Goal: Transaction & Acquisition: Register for event/course

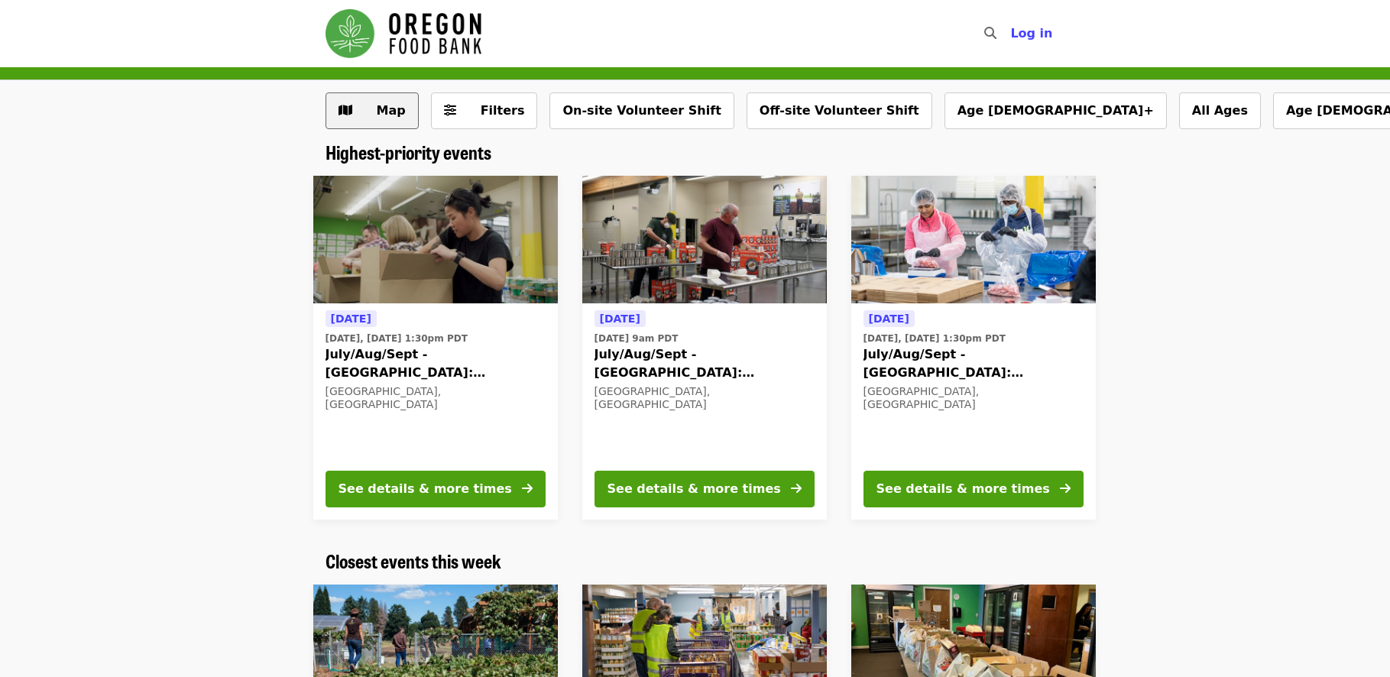
click at [374, 118] on span "Map" at bounding box center [383, 111] width 44 height 18
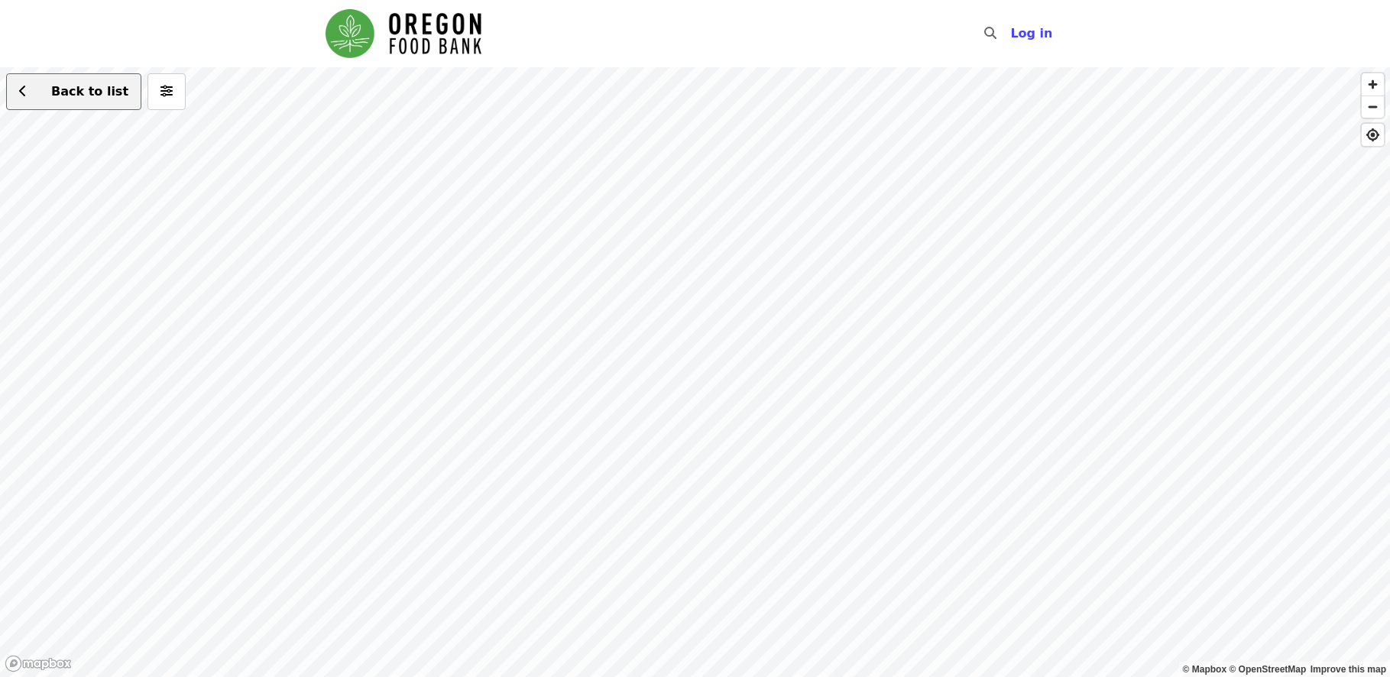
click at [70, 92] on span "Back to list" at bounding box center [89, 91] width 77 height 15
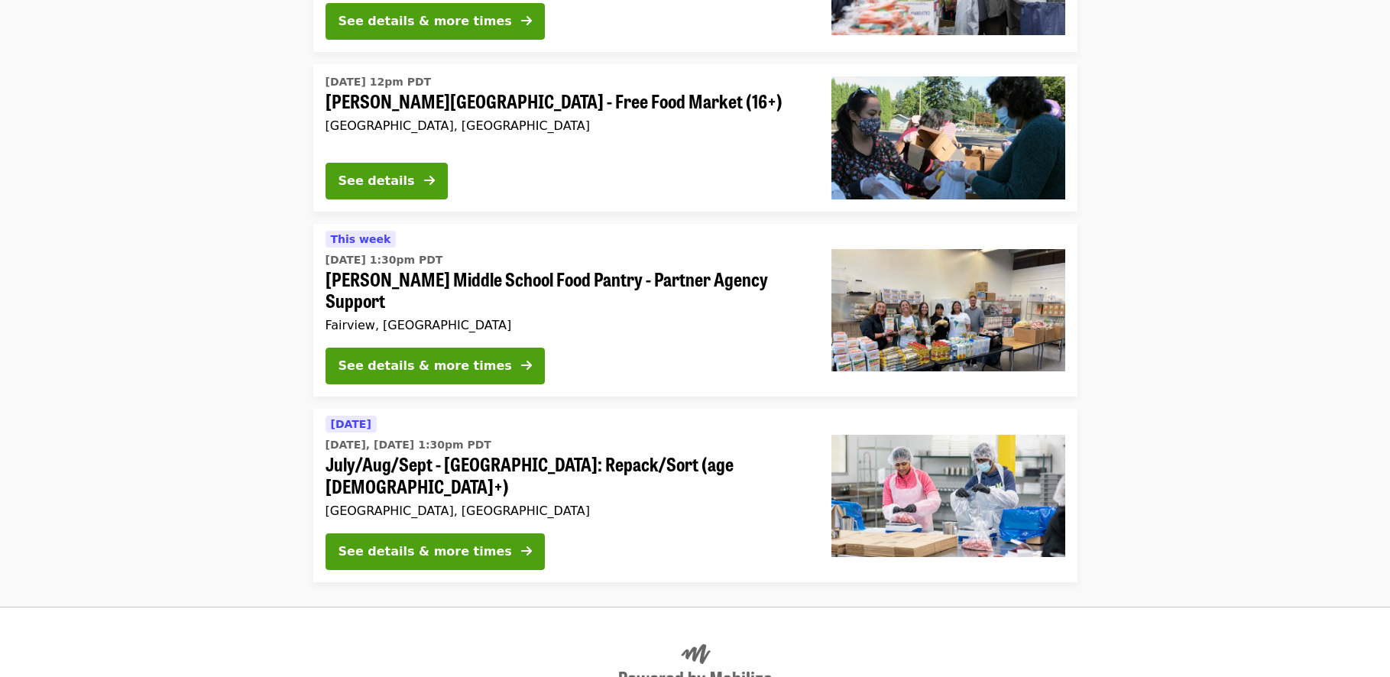
scroll to position [2039, 0]
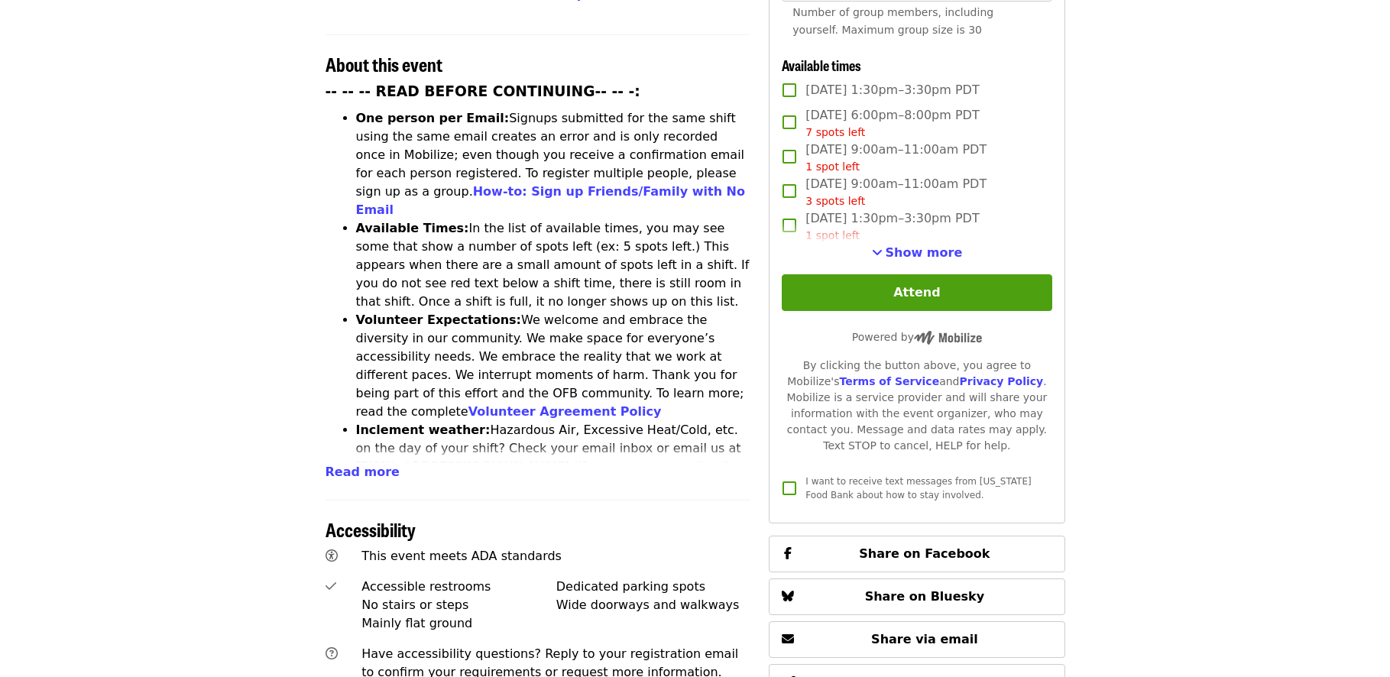
scroll to position [611, 0]
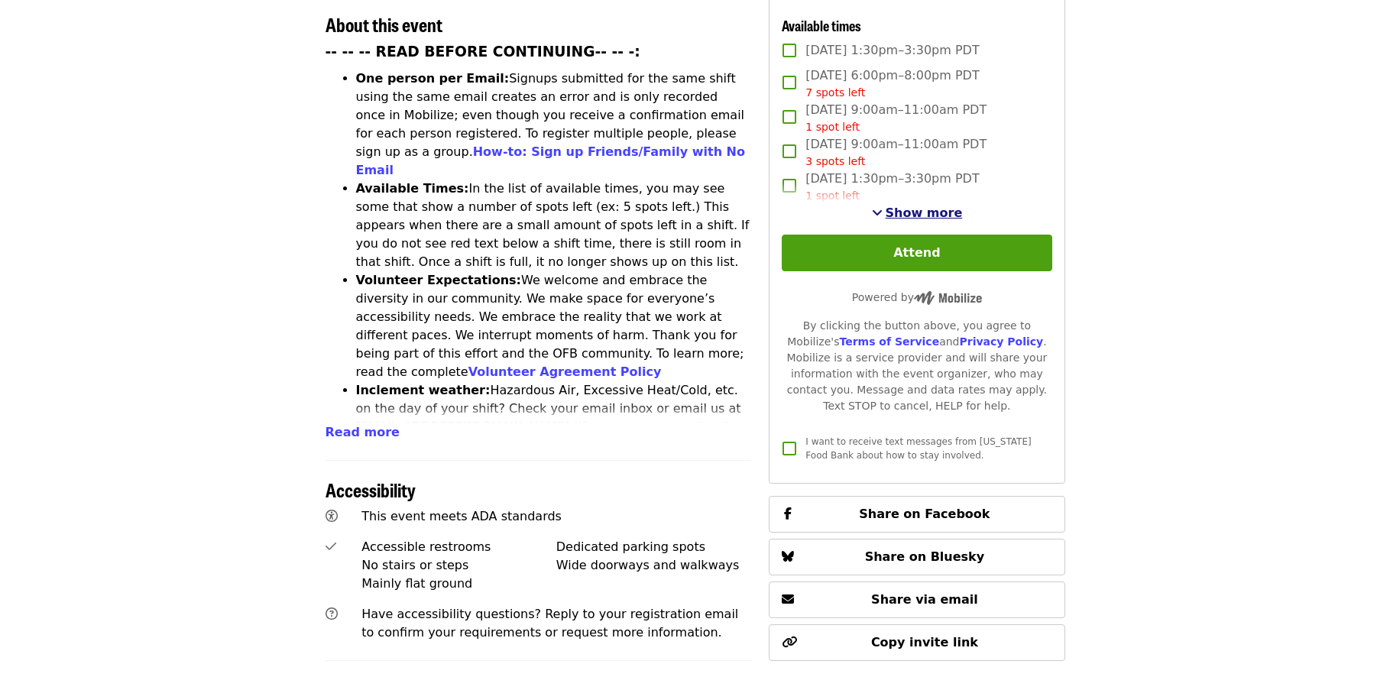
click at [916, 212] on span "Show more" at bounding box center [924, 213] width 77 height 15
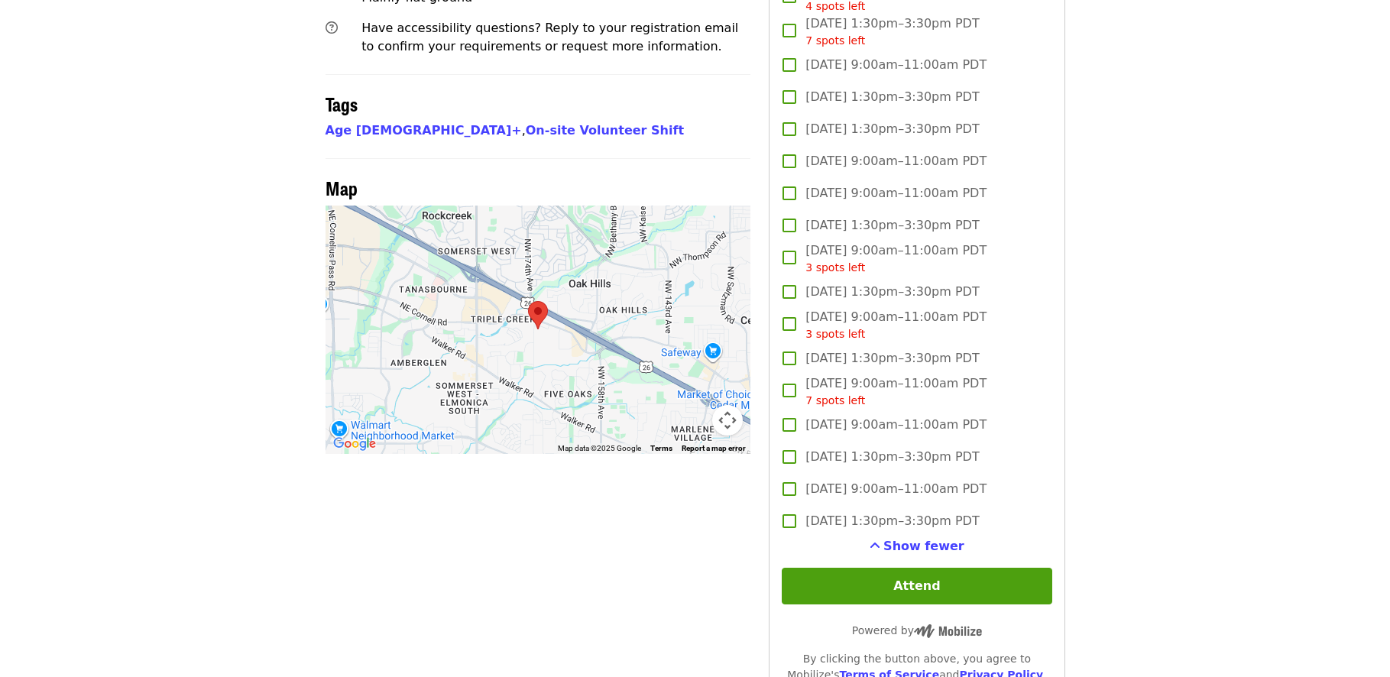
scroll to position [1223, 0]
